Goal: Transaction & Acquisition: Purchase product/service

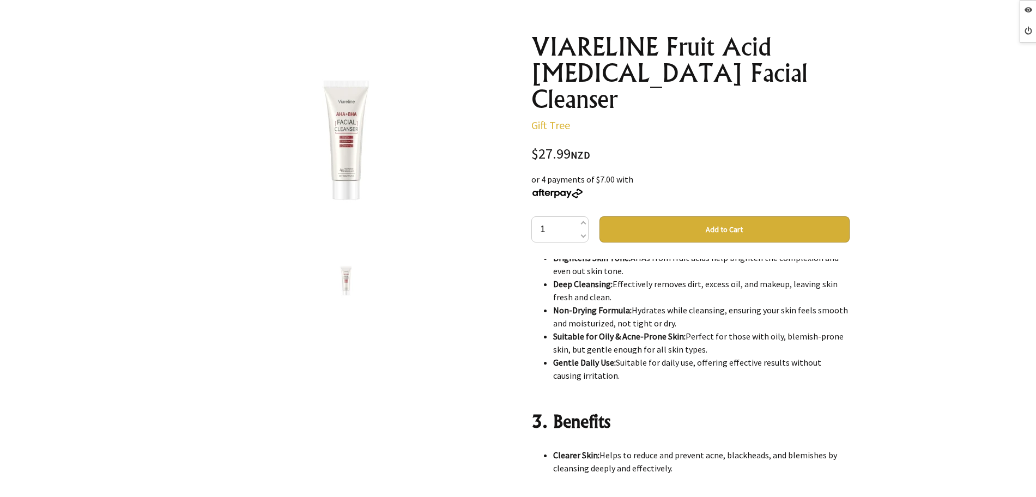
scroll to position [273, 0]
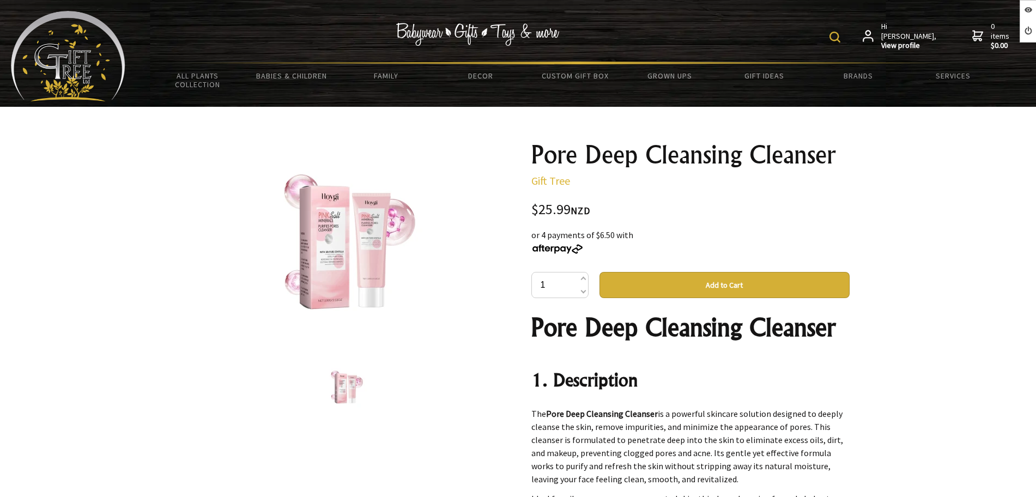
click at [340, 235] on img at bounding box center [346, 248] width 170 height 170
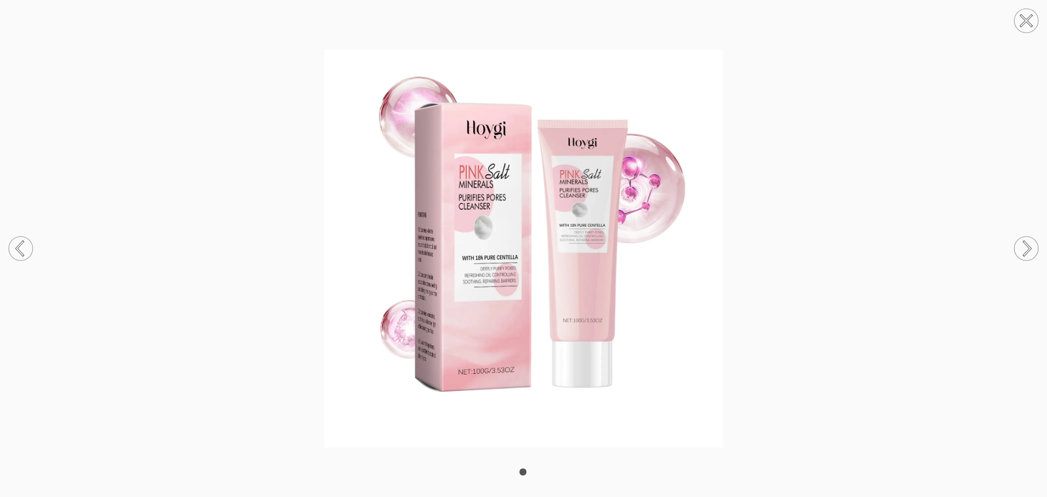
click at [659, 223] on img at bounding box center [523, 249] width 1047 height 398
click at [833, 242] on img at bounding box center [523, 249] width 1047 height 398
click at [1035, 14] on circle at bounding box center [1026, 21] width 24 height 24
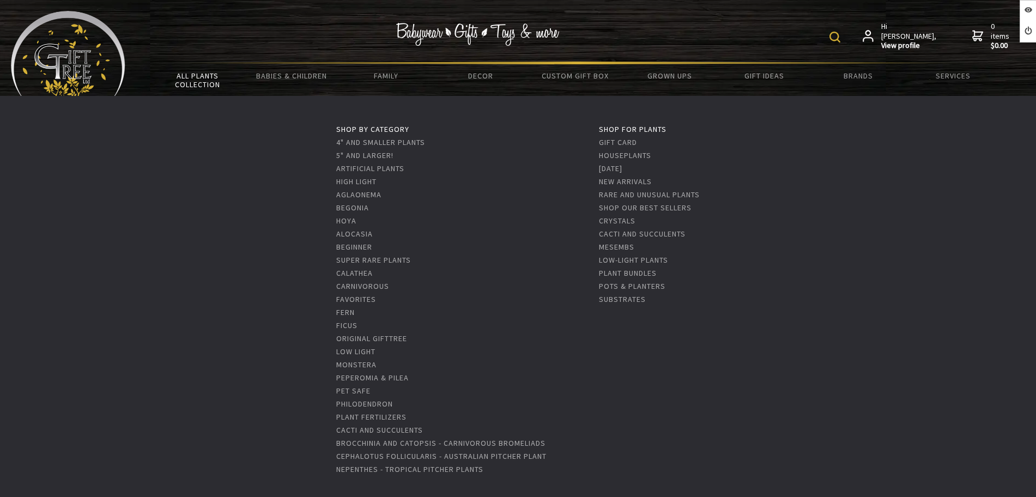
click at [176, 81] on link "All Plants Collection" at bounding box center [197, 80] width 94 height 32
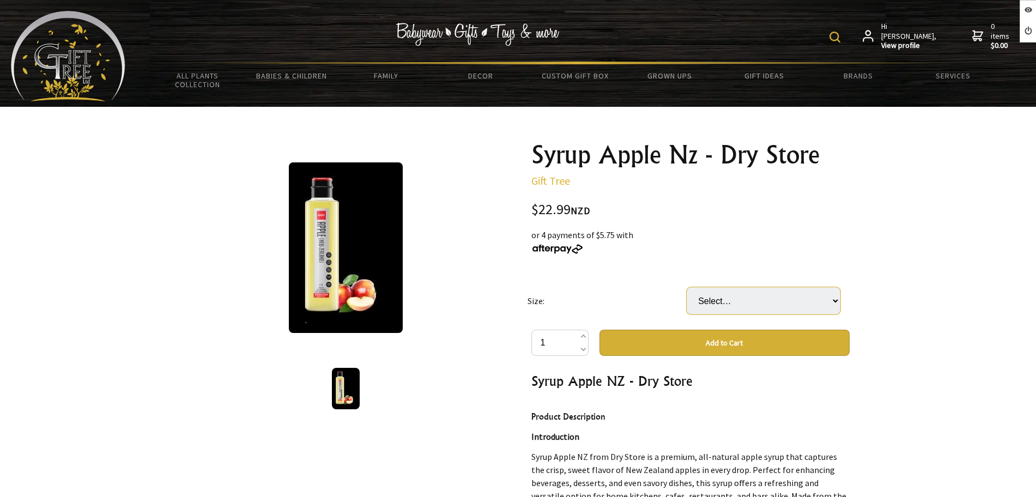
click at [759, 293] on select "Select… BOTTLE(1L) CARTON(6 BOTTLE) (+ $114.95)" at bounding box center [764, 300] width 154 height 27
